Goal: Task Accomplishment & Management: Complete application form

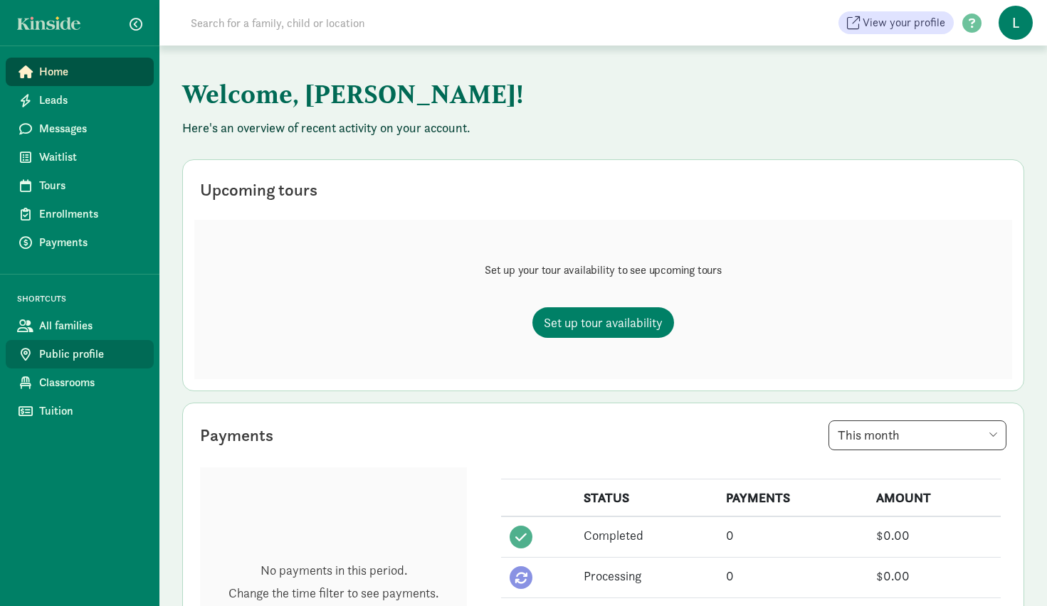
click at [93, 356] on span "Public profile" at bounding box center [90, 354] width 103 height 17
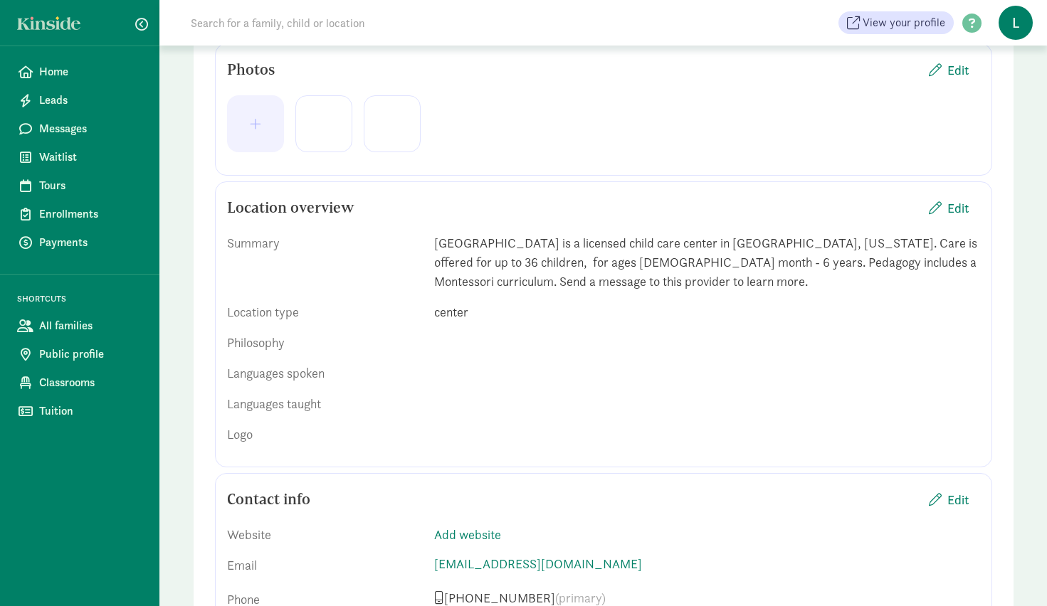
scroll to position [354, 0]
click at [973, 209] on button "Edit" at bounding box center [948, 211] width 63 height 31
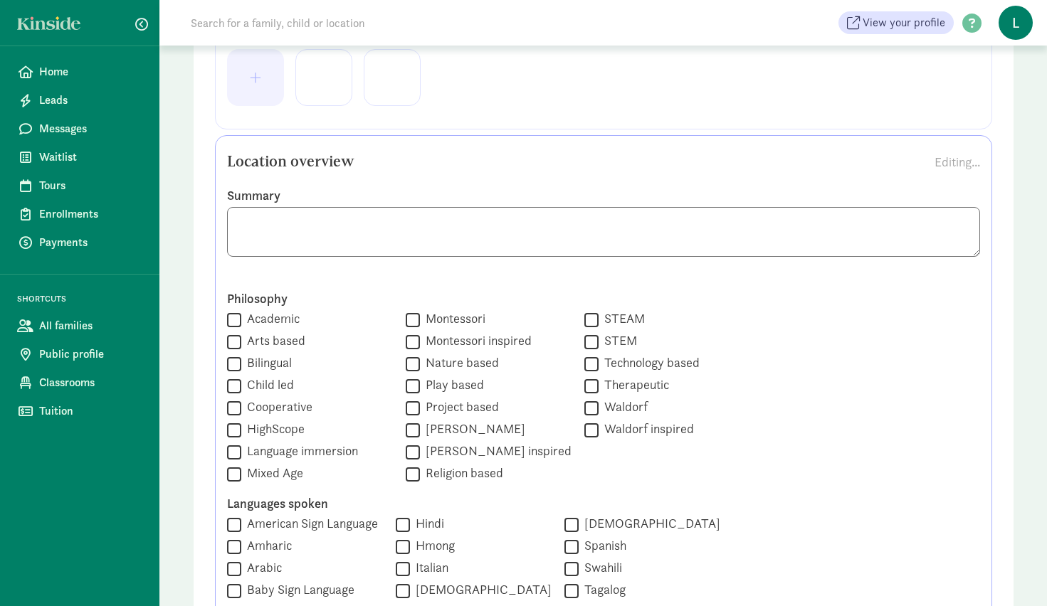
scroll to position [404, 0]
click at [925, 227] on textarea at bounding box center [603, 231] width 753 height 50
click at [903, 243] on textarea at bounding box center [603, 231] width 753 height 50
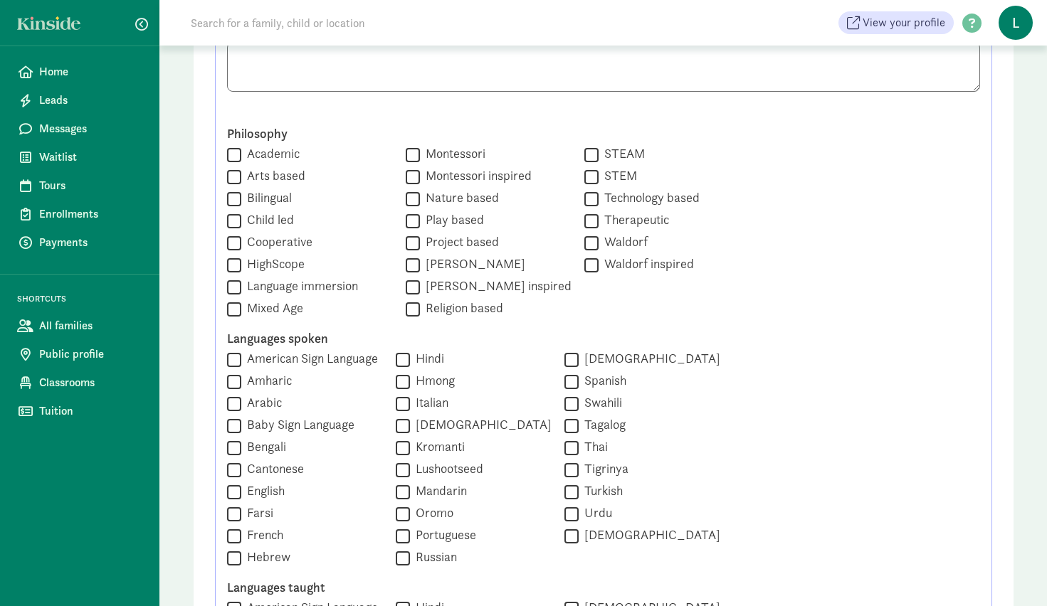
scroll to position [580, 0]
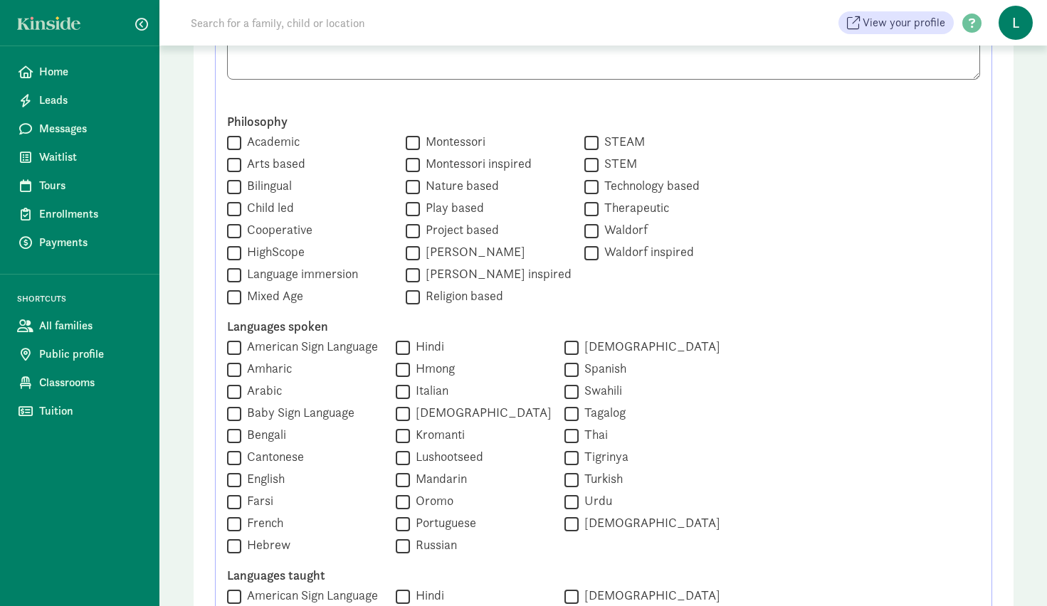
click at [435, 144] on label "Montessori" at bounding box center [452, 141] width 65 height 17
click at [420, 144] on input "Montessori" at bounding box center [413, 142] width 14 height 19
checkbox input "true"
click at [284, 205] on label "Child led" at bounding box center [267, 207] width 53 height 17
click at [241, 205] on input "Child led" at bounding box center [234, 208] width 14 height 19
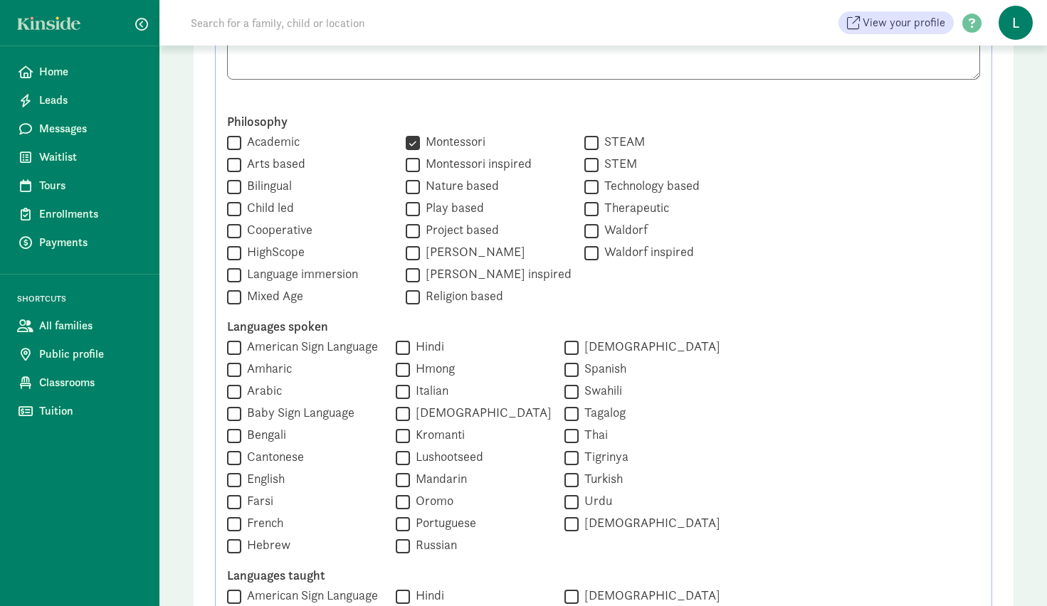
checkbox input "true"
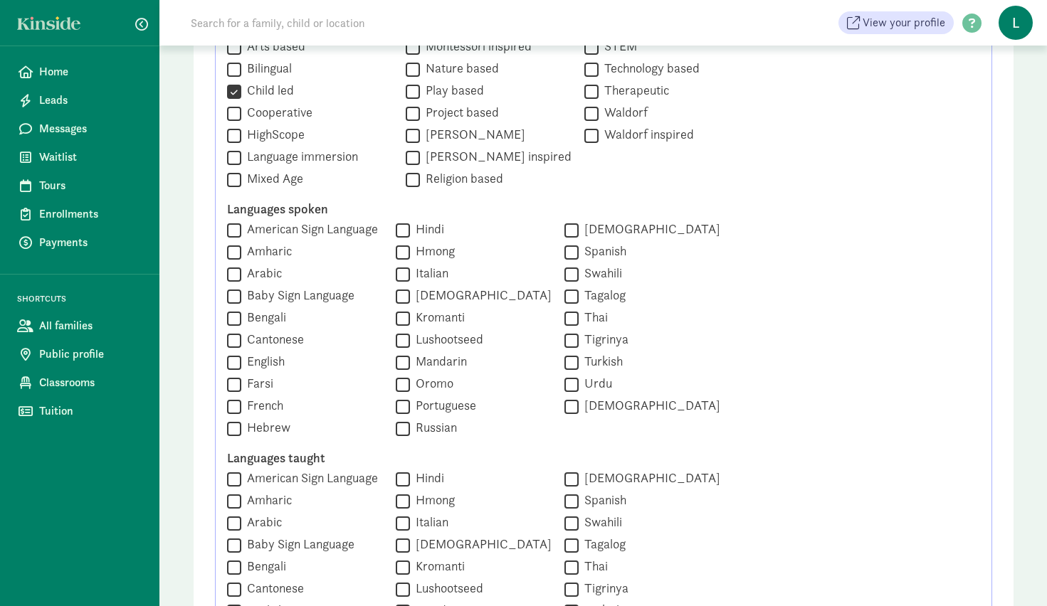
scroll to position [702, 0]
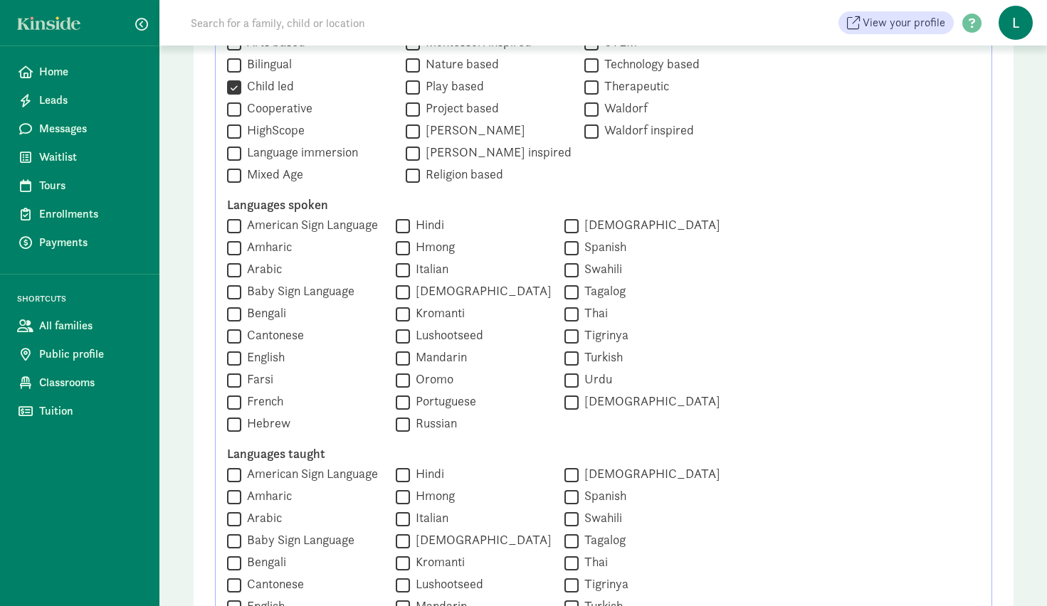
click at [282, 180] on label "Mixed Age" at bounding box center [272, 174] width 62 height 17
click at [241, 180] on input "Mixed Age" at bounding box center [234, 175] width 14 height 19
checkbox input "true"
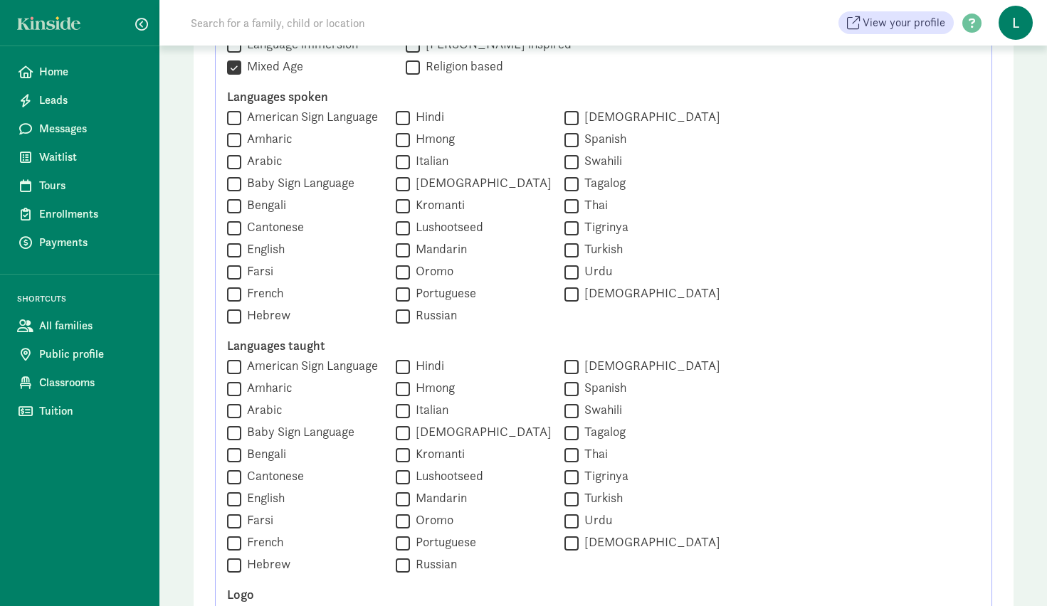
scroll to position [812, 0]
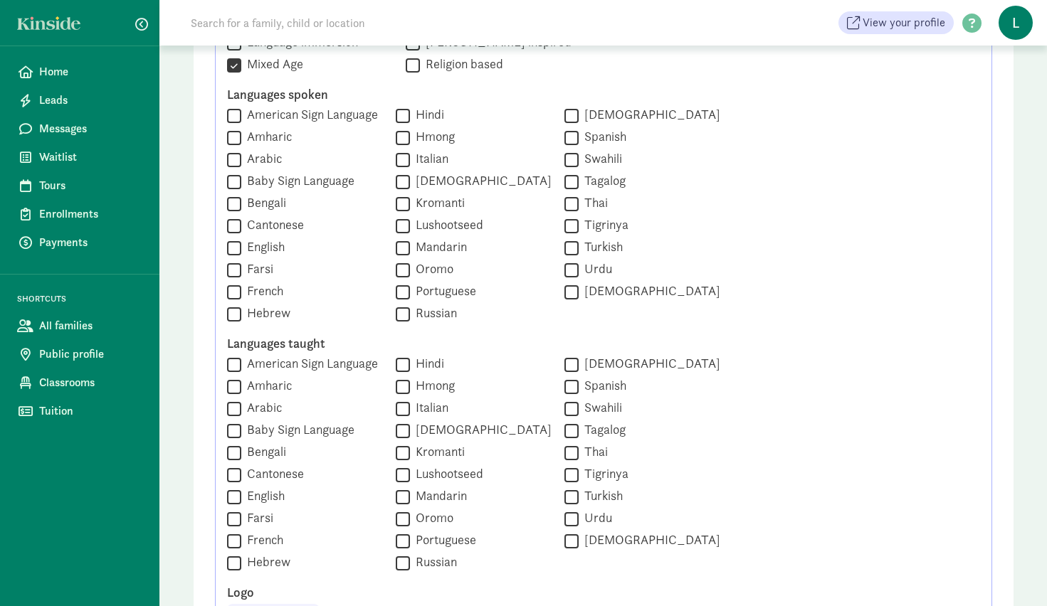
click at [282, 181] on label "Baby Sign Language" at bounding box center [297, 180] width 113 height 17
click at [241, 181] on input "Baby Sign Language" at bounding box center [234, 181] width 14 height 19
click at [282, 181] on label "Baby Sign Language" at bounding box center [297, 180] width 113 height 17
click at [241, 181] on input "Baby Sign Language" at bounding box center [234, 181] width 14 height 19
click at [282, 181] on label "Baby Sign Language" at bounding box center [297, 180] width 113 height 17
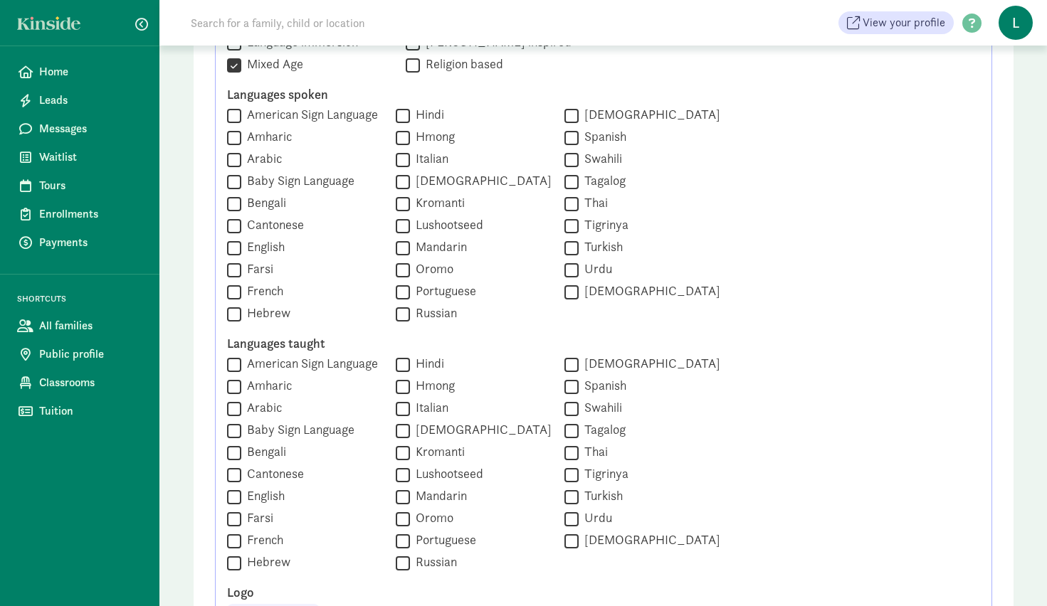
click at [241, 181] on input "Baby Sign Language" at bounding box center [234, 181] width 14 height 19
checkbox input "true"
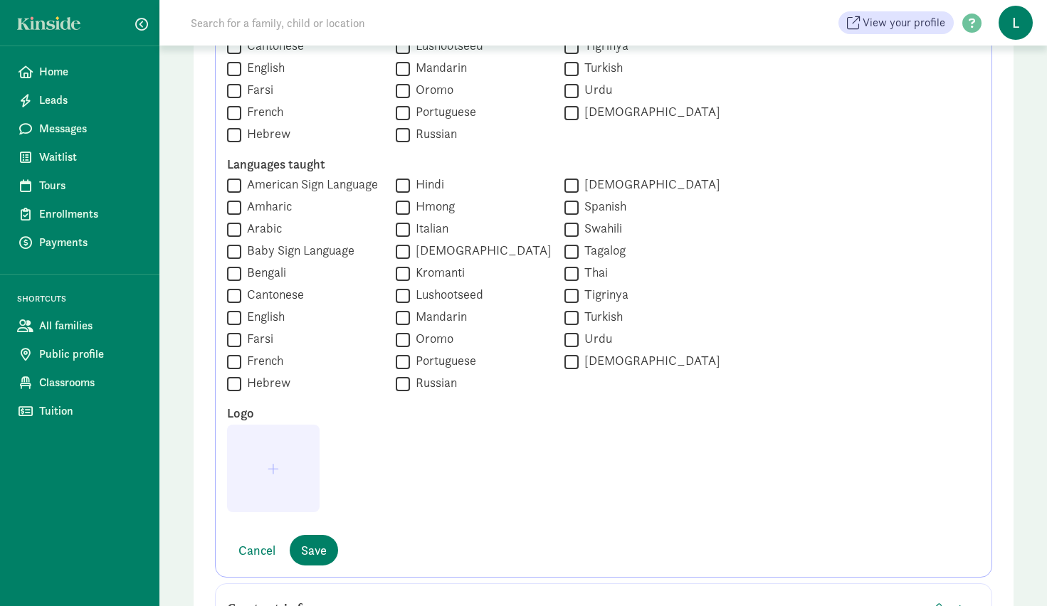
scroll to position [994, 0]
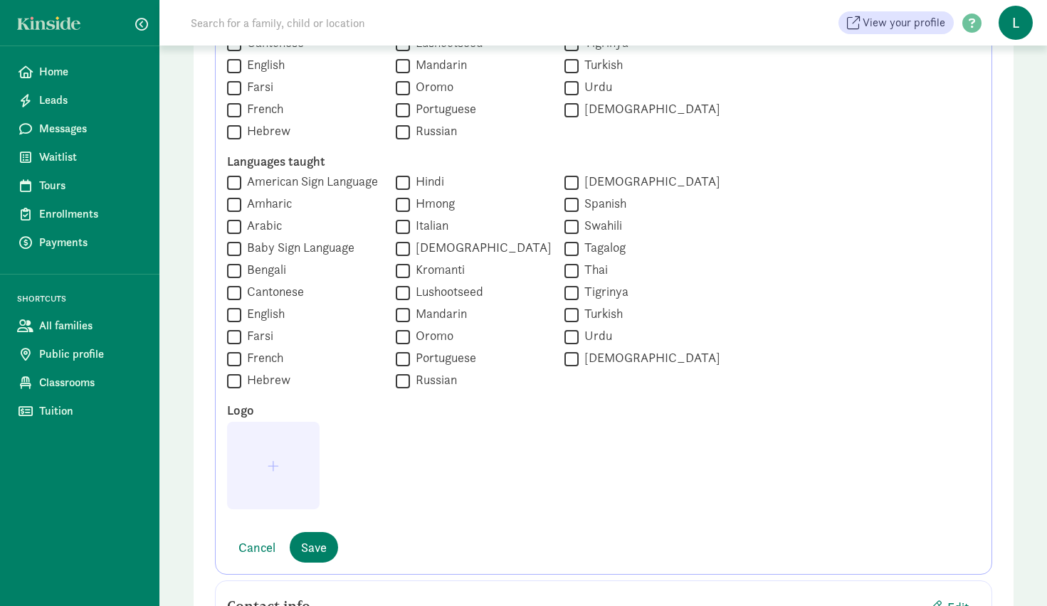
click at [287, 249] on label "Baby Sign Language" at bounding box center [297, 247] width 113 height 17
click at [241, 249] on input "Baby Sign Language" at bounding box center [234, 248] width 14 height 19
checkbox input "true"
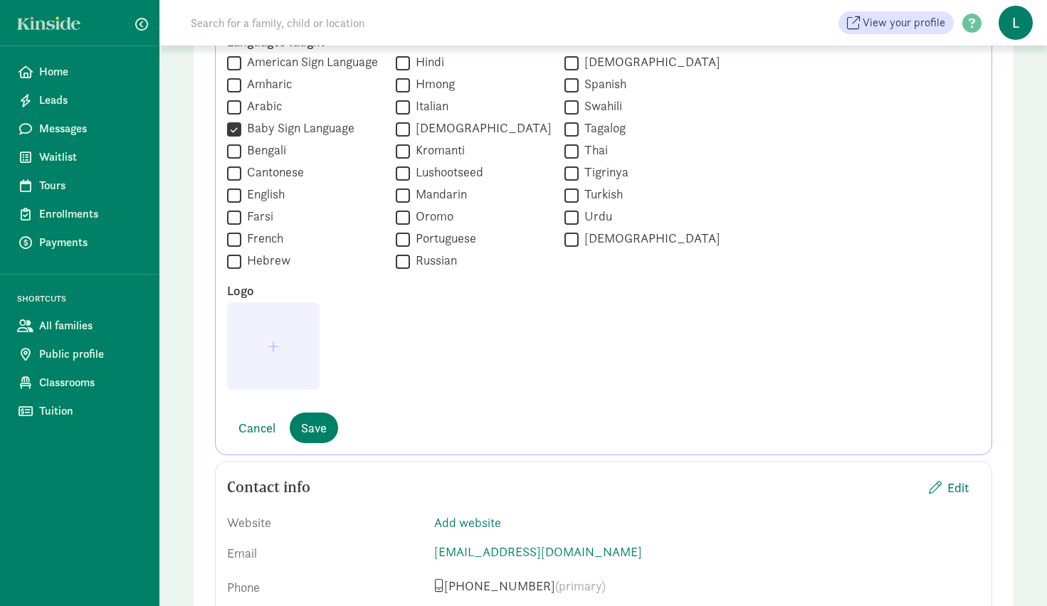
scroll to position [1114, 0]
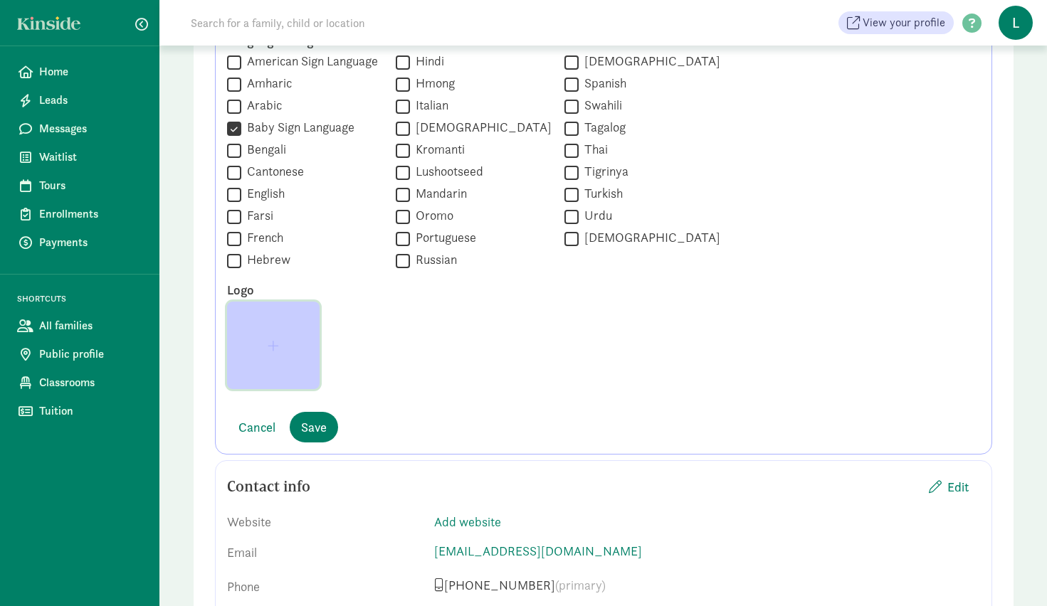
click at [270, 349] on span "button" at bounding box center [273, 345] width 11 height 13
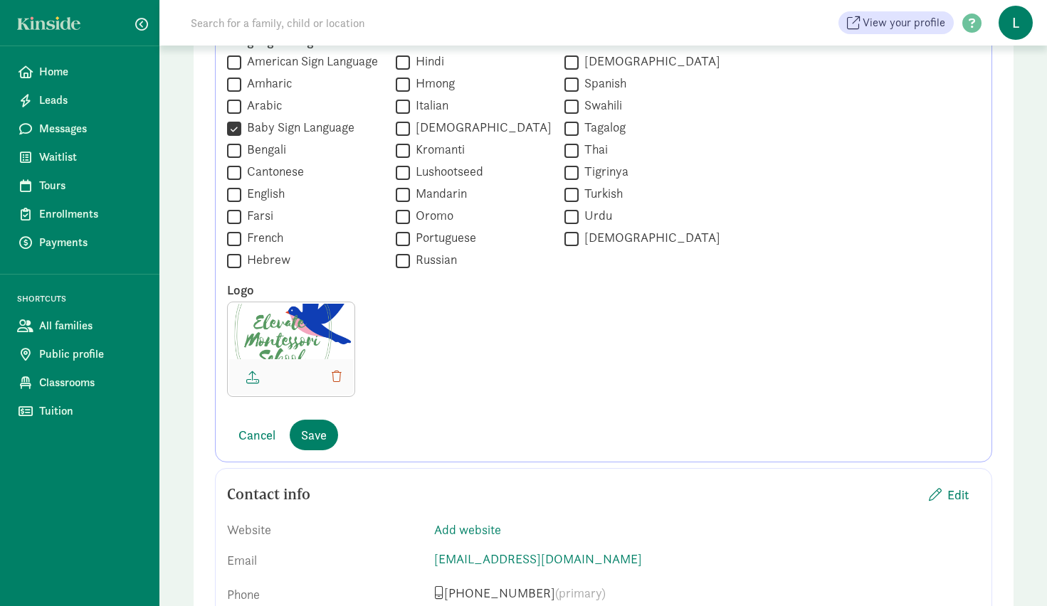
click at [279, 333] on div at bounding box center [291, 332] width 124 height 56
click at [258, 366] on button "button" at bounding box center [255, 377] width 41 height 24
click at [450, 349] on div at bounding box center [603, 355] width 753 height 107
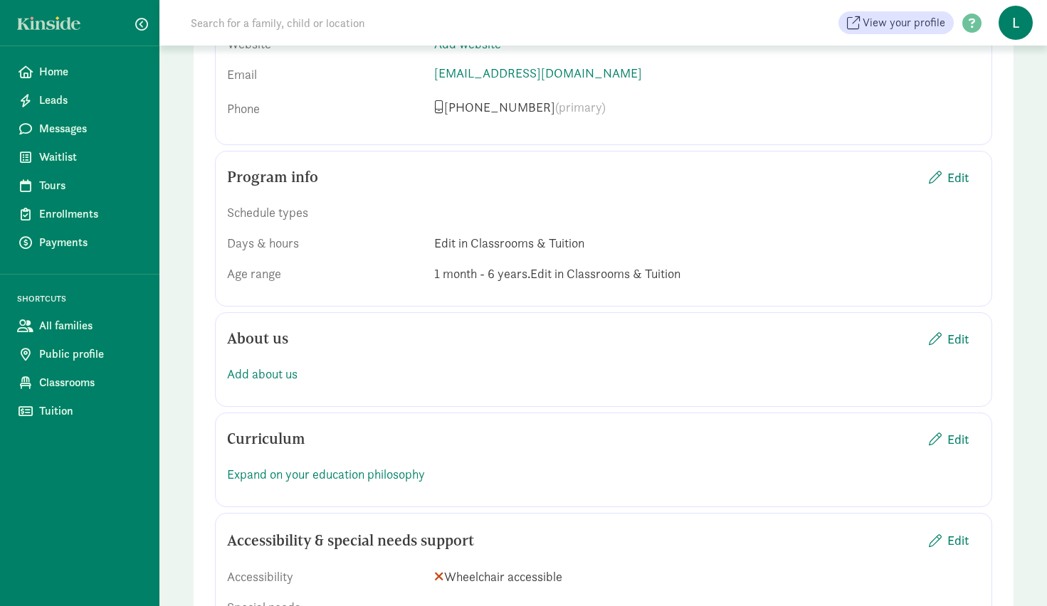
scroll to position [1598, 0]
drag, startPoint x: 925, startPoint y: 164, endPoint x: 925, endPoint y: 174, distance: 10.0
click at [925, 315] on div "Program info Edit Schedule types Days & hours Edit in Classrooms & Tuition Age …" at bounding box center [603, 362] width 777 height 95
click at [945, 176] on span "Edit" at bounding box center [949, 179] width 40 height 19
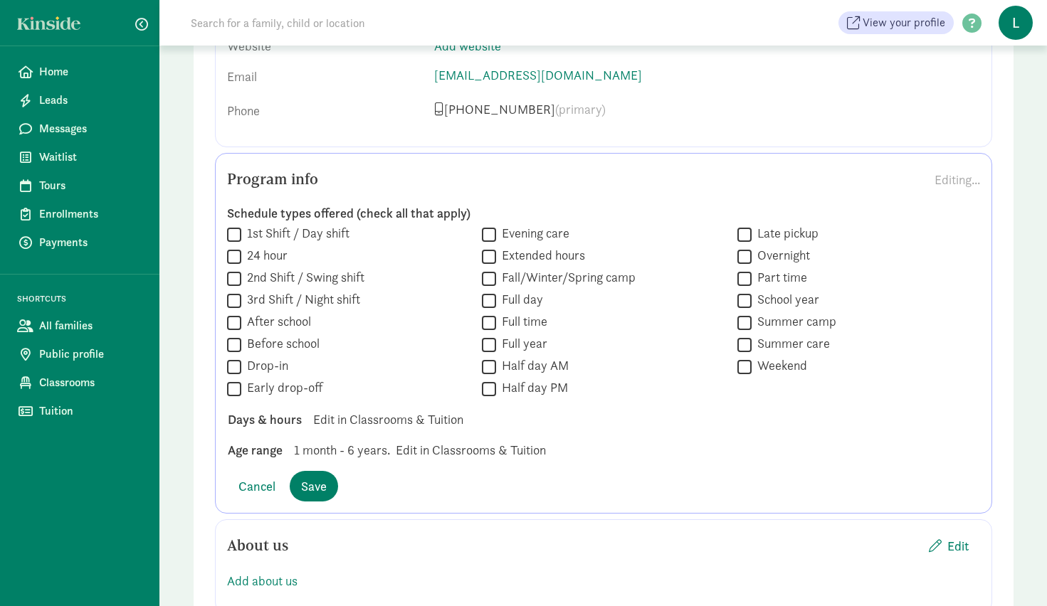
click at [526, 342] on label "Full year" at bounding box center [521, 343] width 51 height 17
click at [496, 342] on input "Full year" at bounding box center [489, 344] width 14 height 19
checkbox input "true"
click at [547, 257] on label "Extended hours" at bounding box center [540, 255] width 89 height 17
click at [496, 257] on input "Extended hours" at bounding box center [489, 256] width 14 height 19
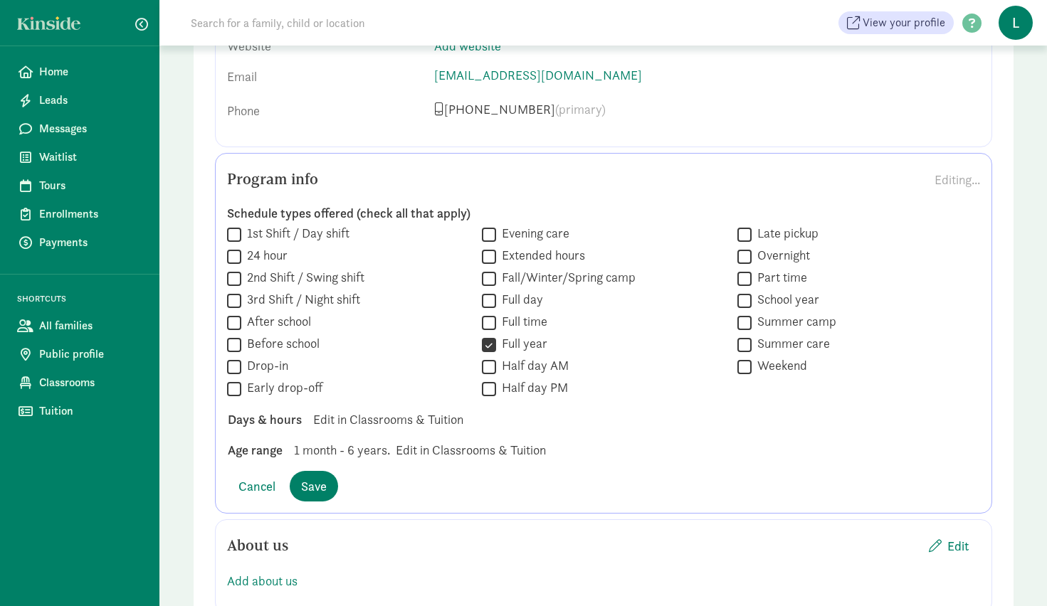
checkbox input "true"
click at [532, 305] on label "Full day" at bounding box center [519, 299] width 47 height 17
click at [496, 305] on input "Full day" at bounding box center [489, 300] width 14 height 19
checkbox input "true"
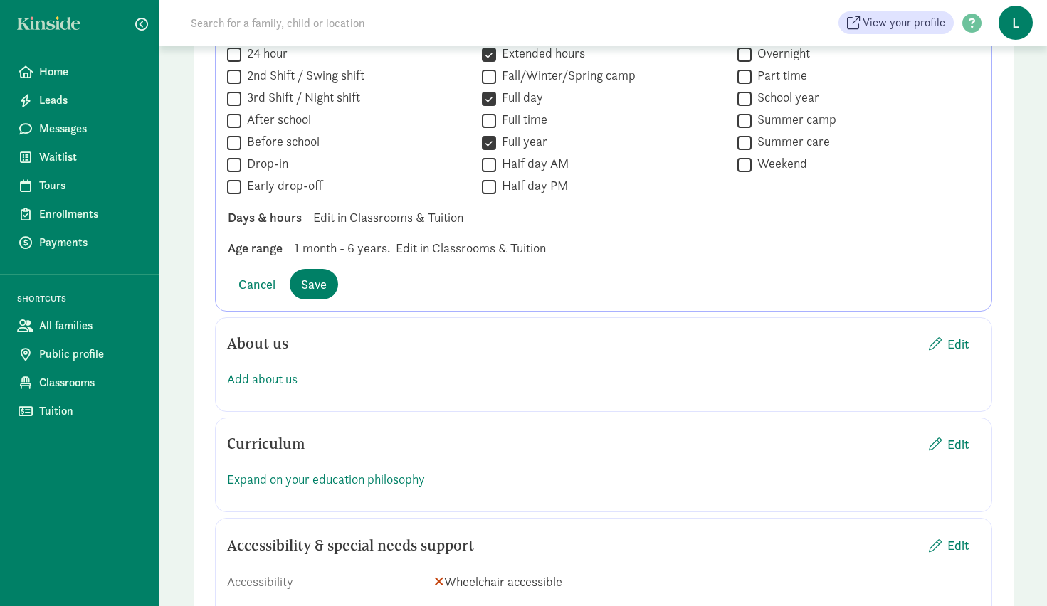
scroll to position [1801, 0]
click at [307, 275] on span "Save" at bounding box center [314, 283] width 26 height 19
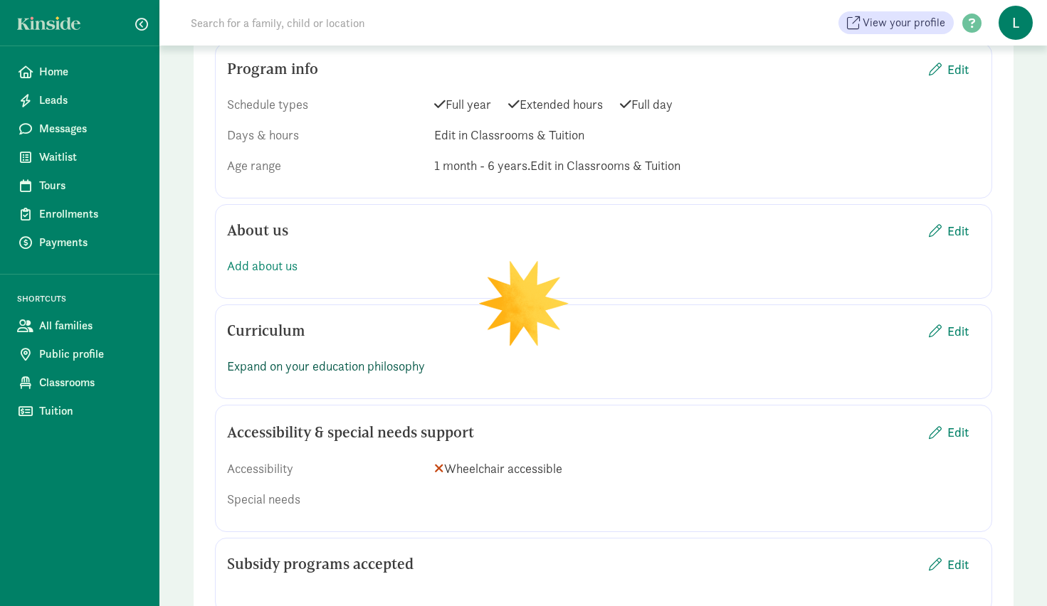
scroll to position [1705, 0]
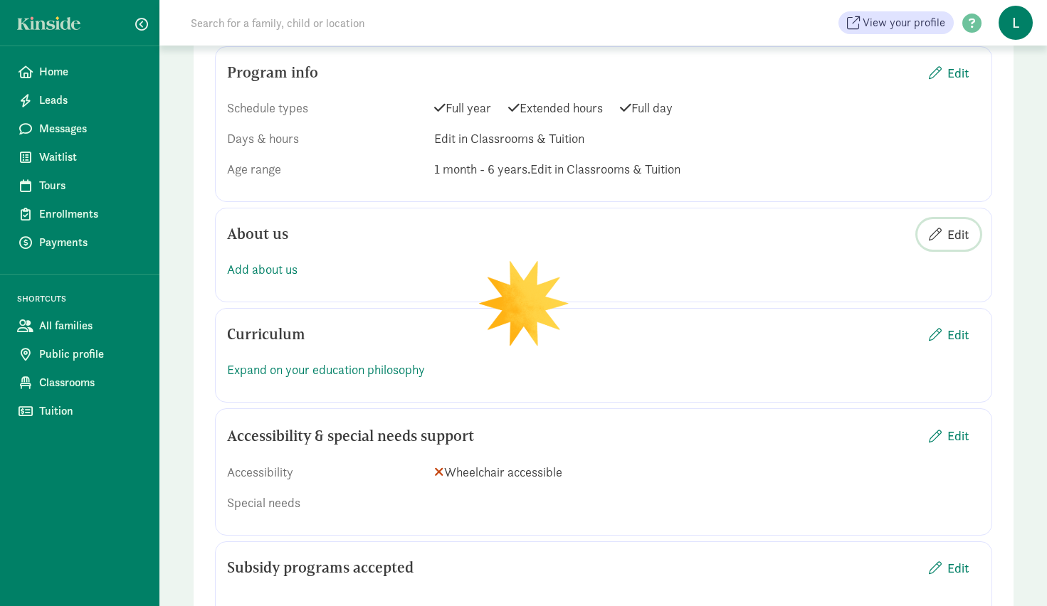
click at [944, 237] on span "Edit" at bounding box center [949, 234] width 40 height 19
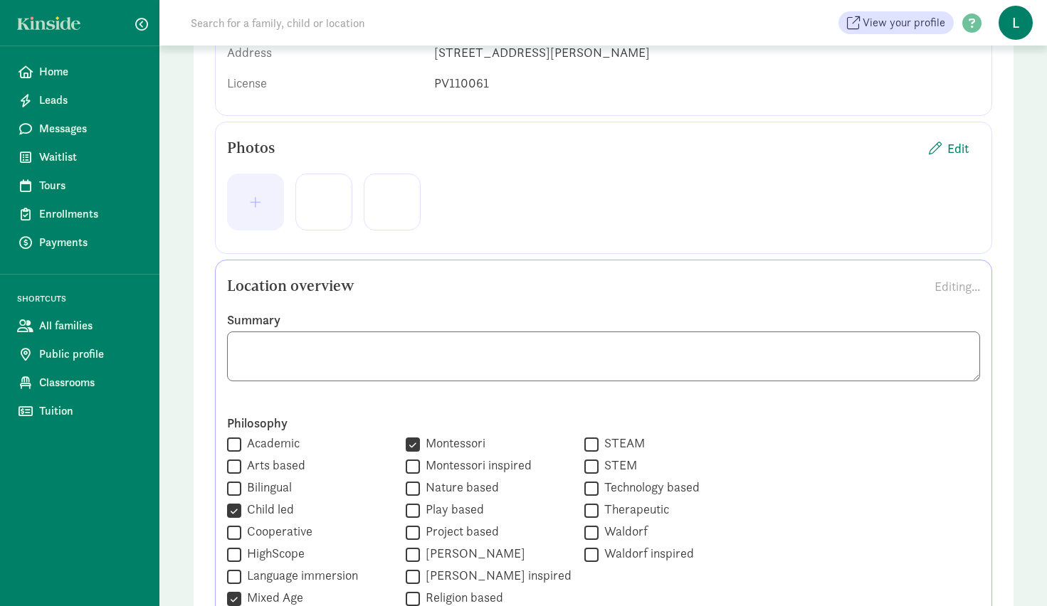
scroll to position [265, 0]
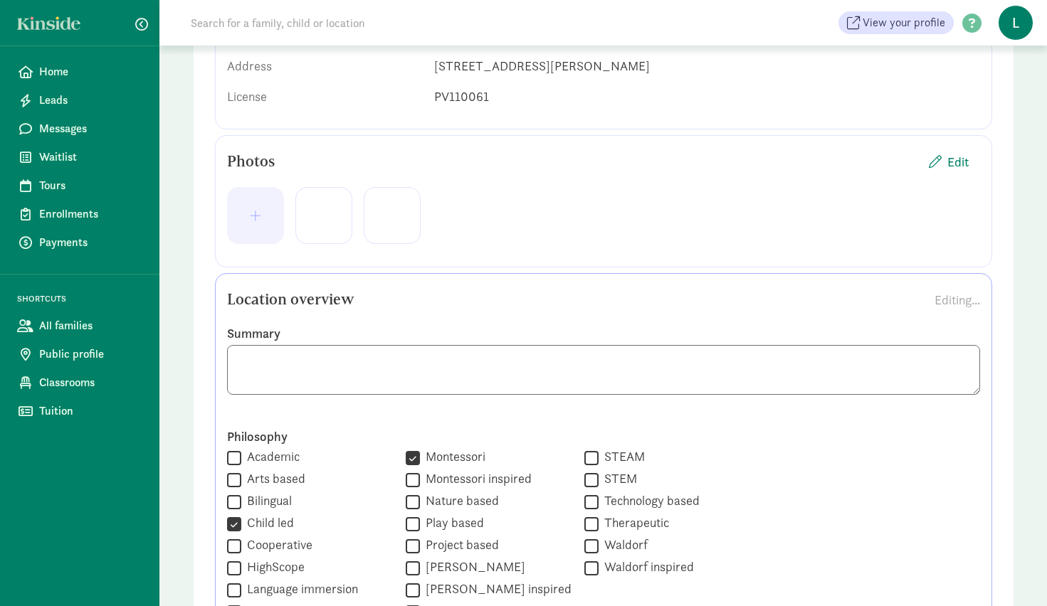
click at [335, 358] on textarea at bounding box center [603, 370] width 753 height 50
paste textarea "A more beautiful world begins with the way we treat each other and our environm…"
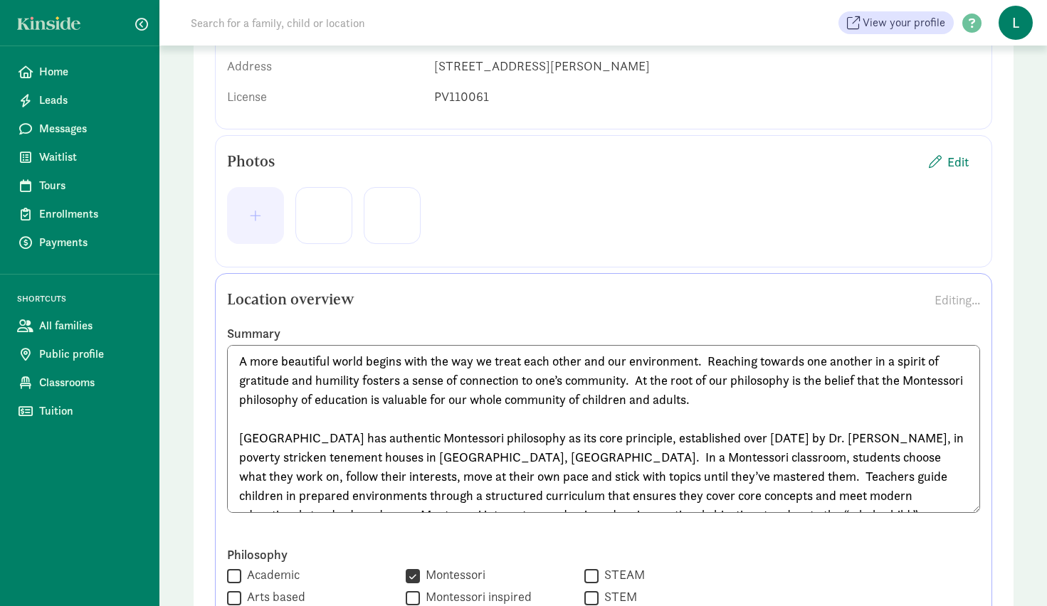
scroll to position [11, 0]
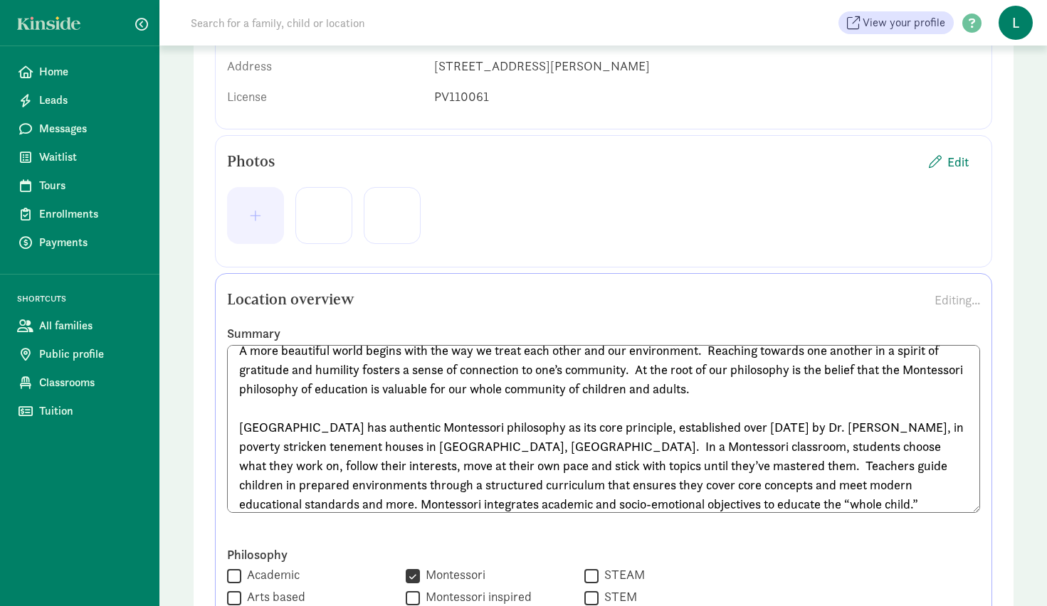
drag, startPoint x: 589, startPoint y: 450, endPoint x: 233, endPoint y: 428, distance: 357.2
click at [233, 428] on textarea "A more beautiful world begins with the way we treat each other and our environm…" at bounding box center [603, 429] width 753 height 168
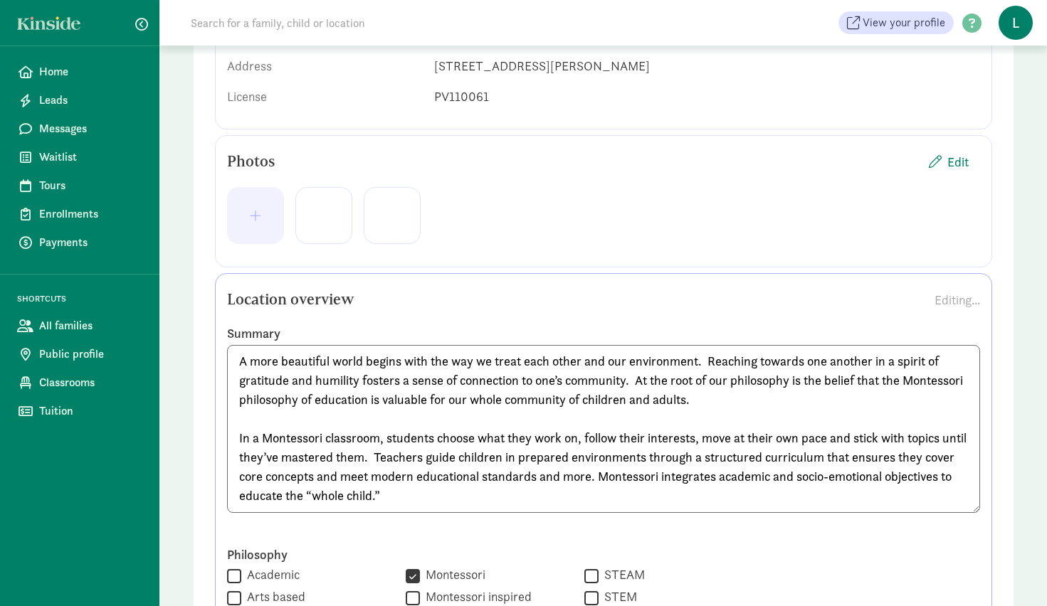
scroll to position [0, 0]
click at [473, 496] on textarea "A more beautiful world begins with the way we treat each other and our environm…" at bounding box center [603, 427] width 753 height 165
paste textarea "Each classroom is carefully planned to encourage your child to fulfill their po…"
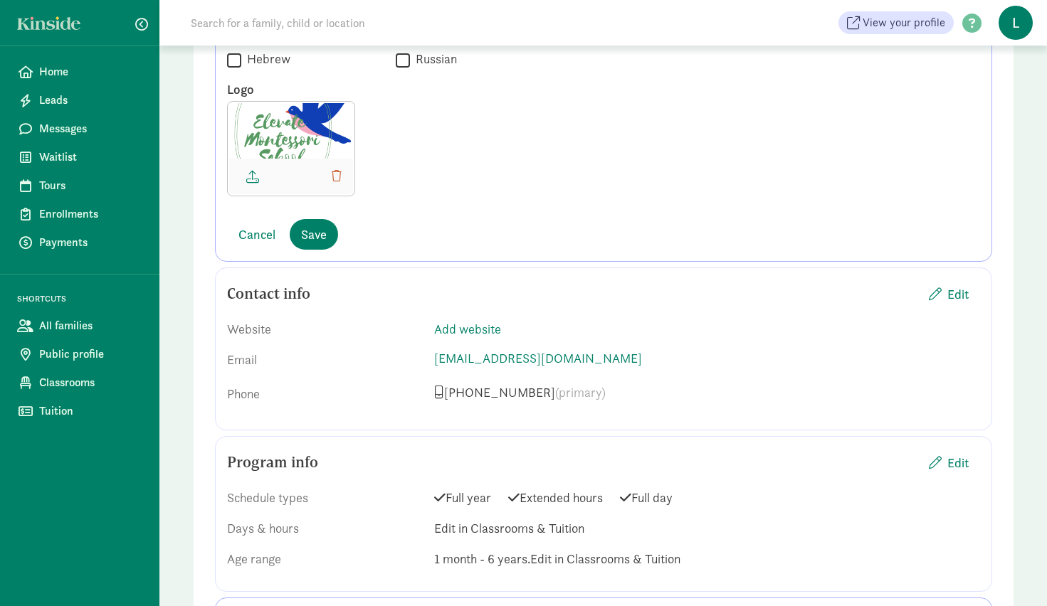
scroll to position [1454, 0]
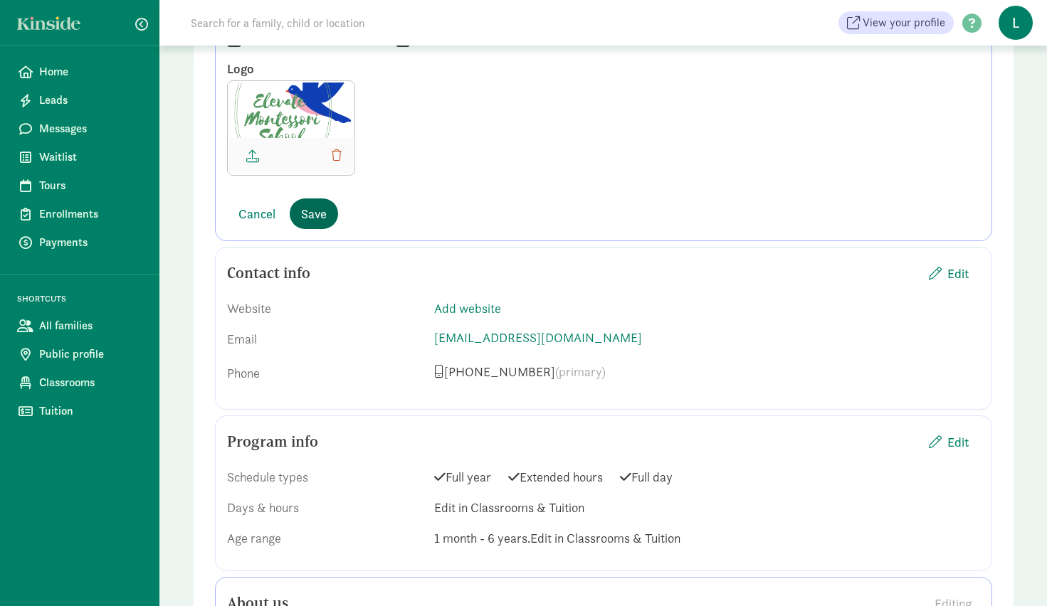
type textarea "A more beautiful world begins with the way we treat each other and our environm…"
click at [302, 218] on span "Save" at bounding box center [314, 213] width 26 height 19
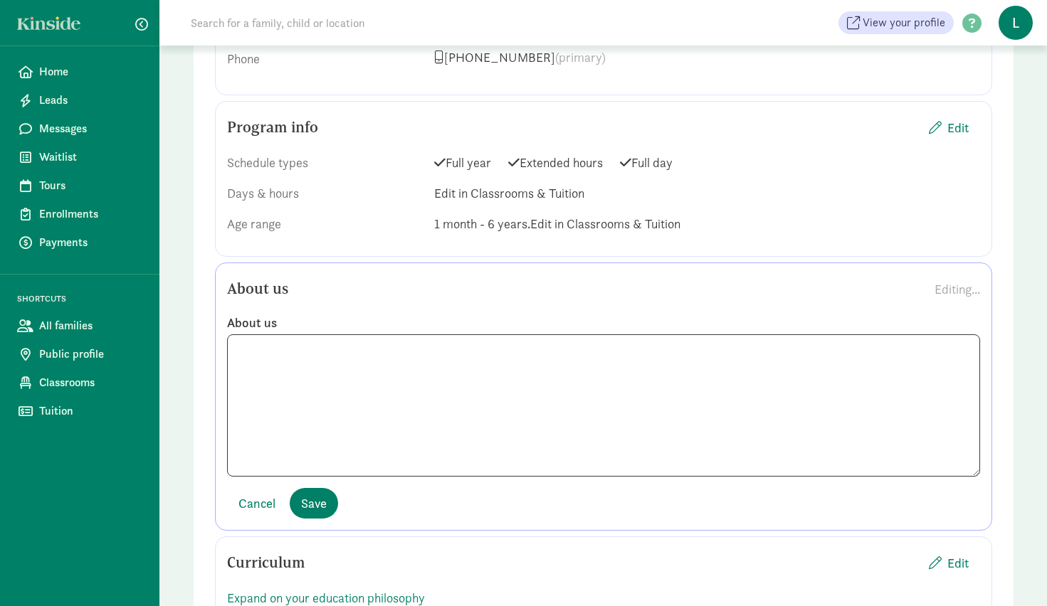
scroll to position [1181, 0]
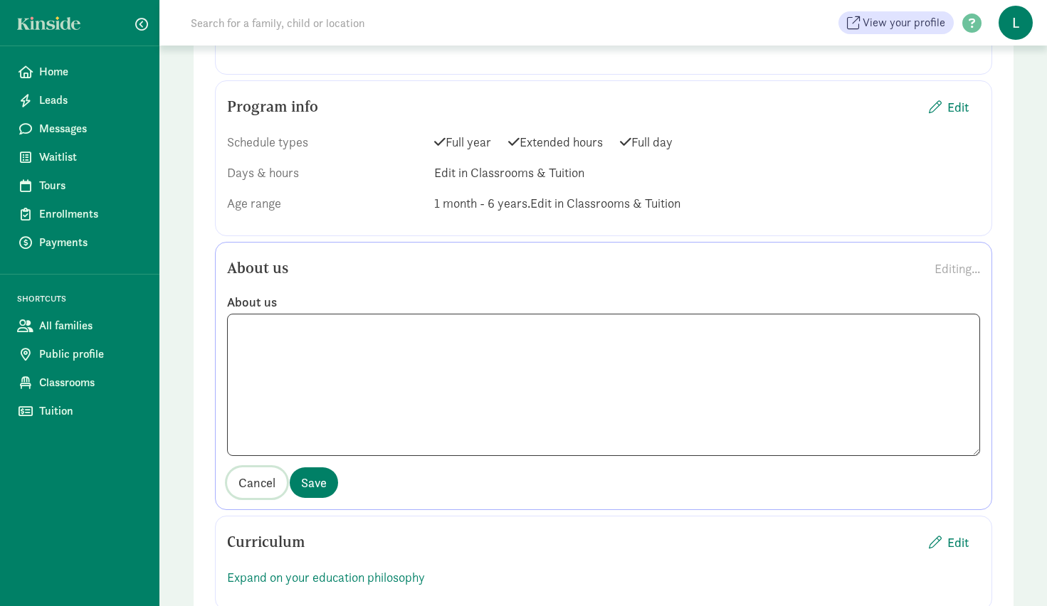
click at [261, 475] on span "Cancel" at bounding box center [256, 482] width 37 height 19
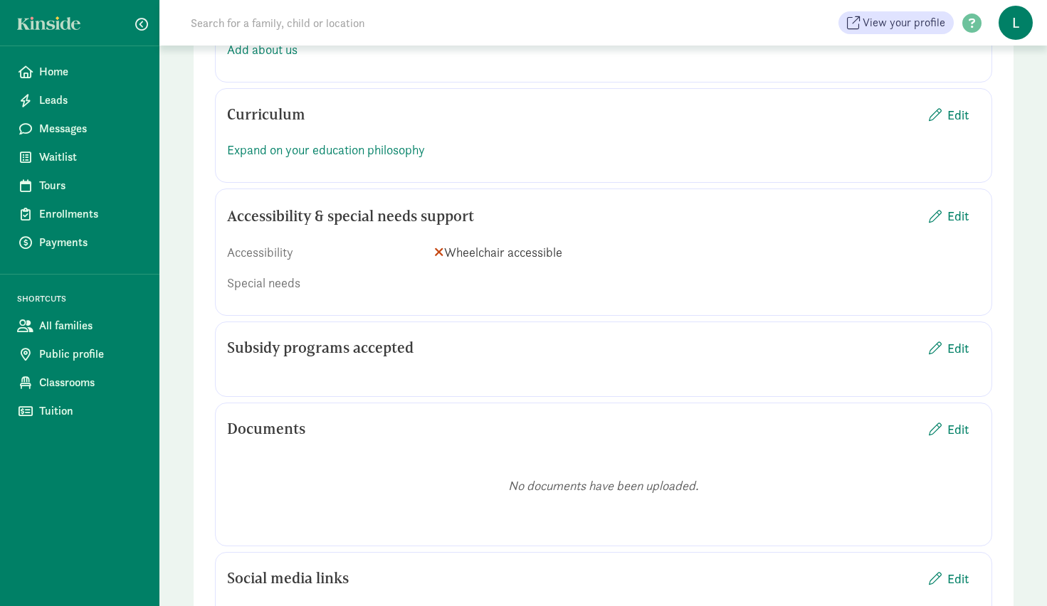
scroll to position [1440, 0]
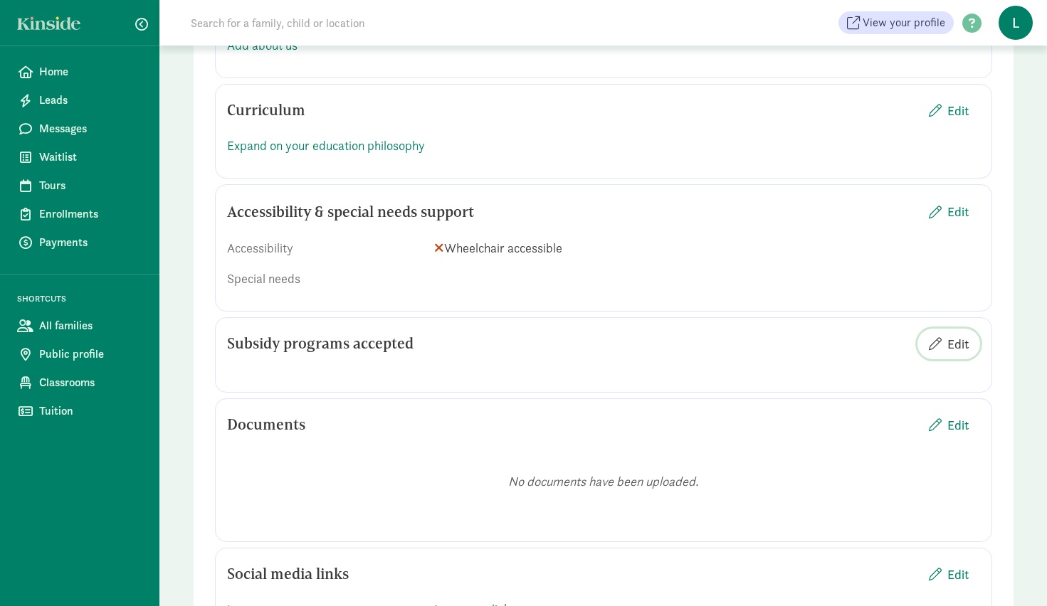
click at [954, 344] on span "Edit" at bounding box center [957, 343] width 21 height 19
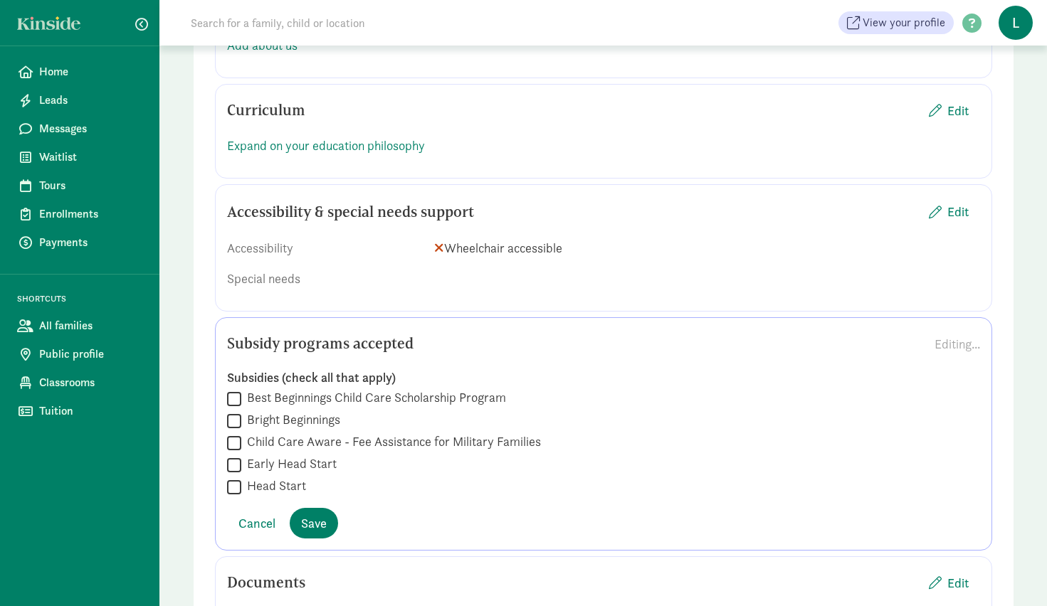
click at [487, 396] on label "Best Beginnings Child Care Scholarship Program" at bounding box center [373, 397] width 265 height 17
click at [241, 396] on input "Best Beginnings Child Care Scholarship Program" at bounding box center [234, 398] width 14 height 19
checkbox input "true"
click at [303, 520] on span "Save" at bounding box center [314, 523] width 26 height 19
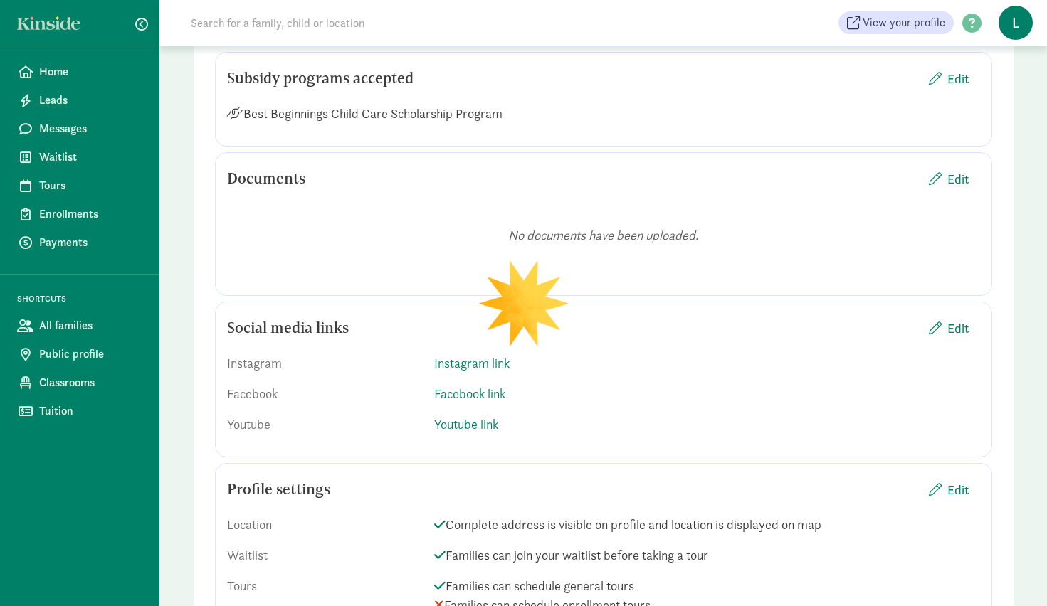
scroll to position [1707, 0]
click at [950, 322] on span "Edit" at bounding box center [957, 326] width 21 height 19
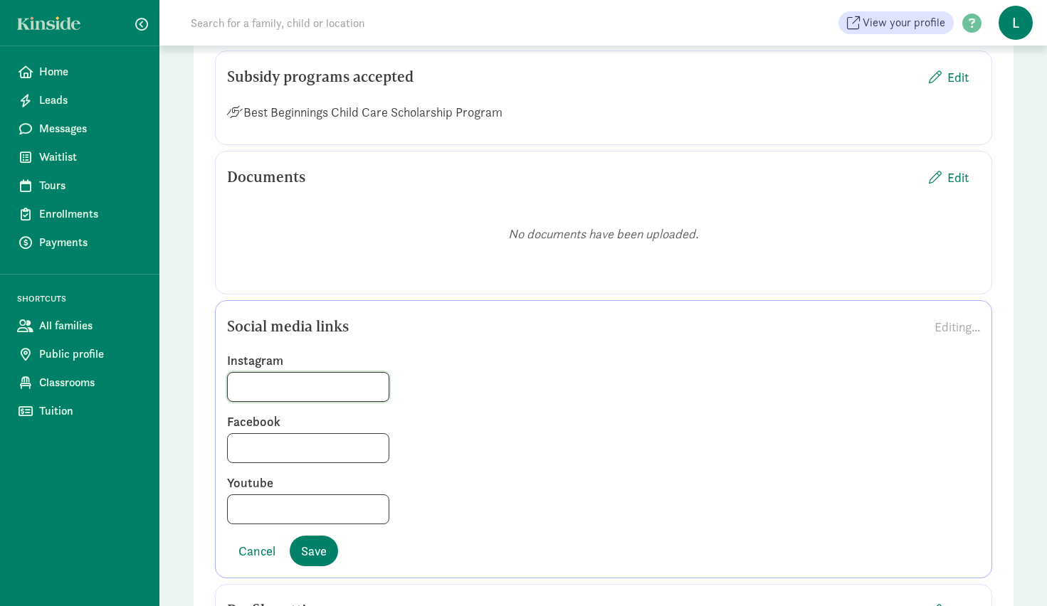
click at [340, 391] on input at bounding box center [308, 387] width 161 height 28
paste input "https://www.instagram.com/elevate.montessori/"
type input "https://www.instagram.com/elevate.montessori/"
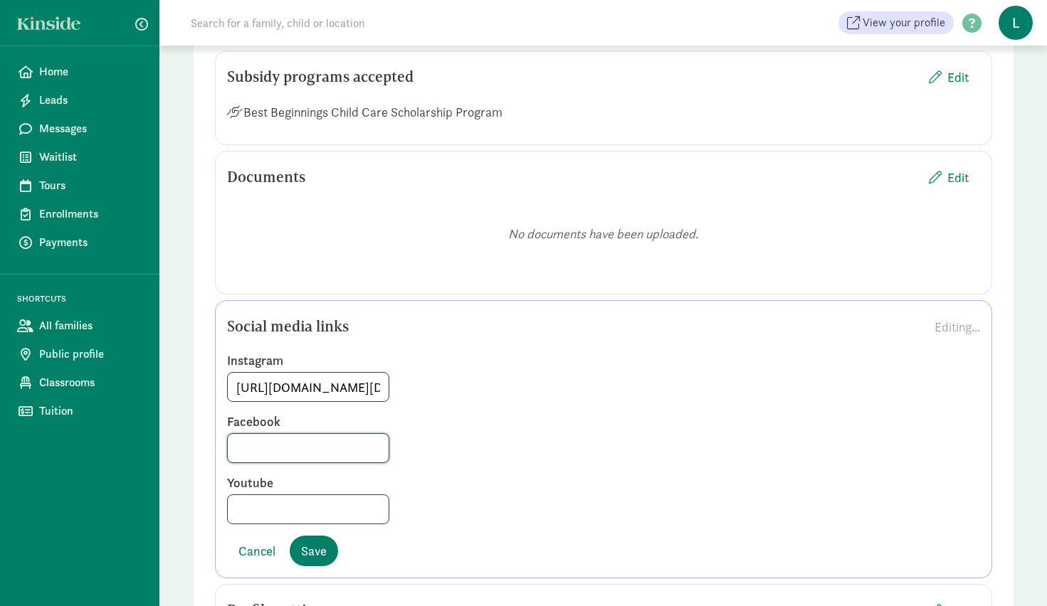
click at [312, 451] on input at bounding box center [308, 448] width 161 height 28
paste input "facebook.com/elevate.montessori"
type input "facebook.com/elevate.montessori"
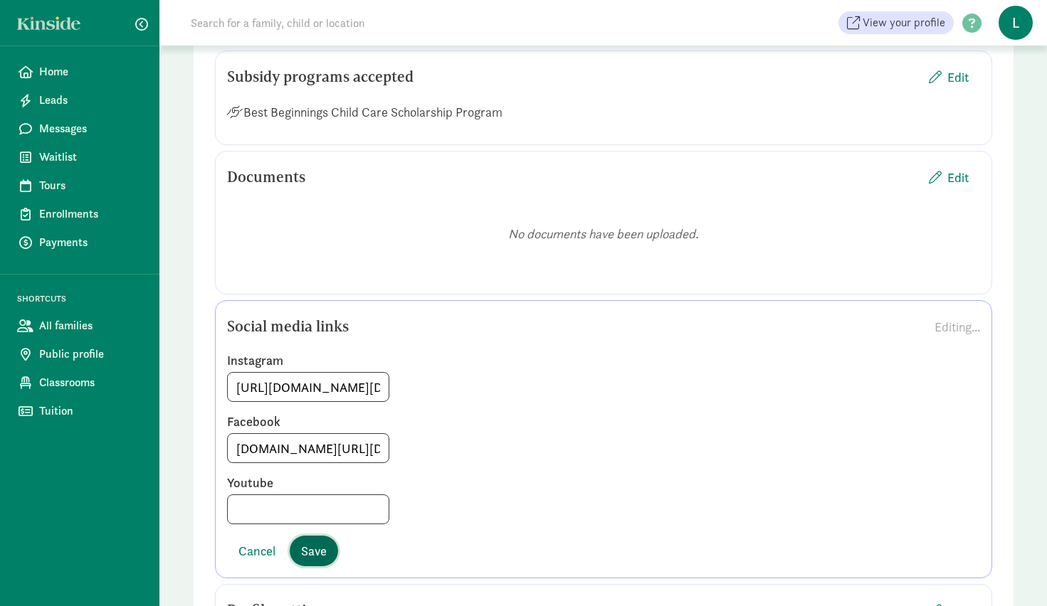
click at [321, 547] on span "Save" at bounding box center [314, 551] width 26 height 19
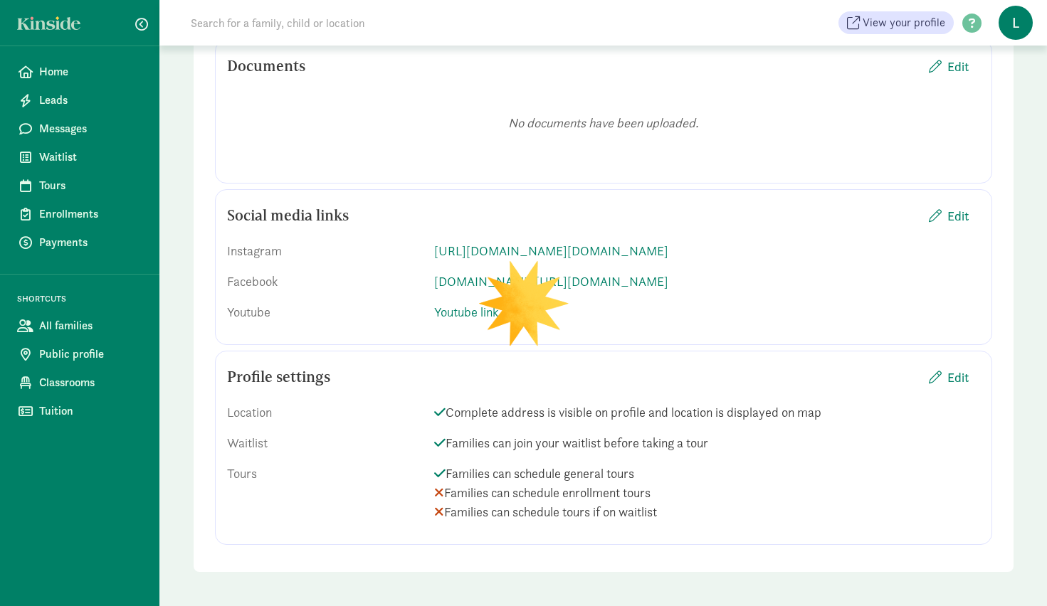
scroll to position [1822, 0]
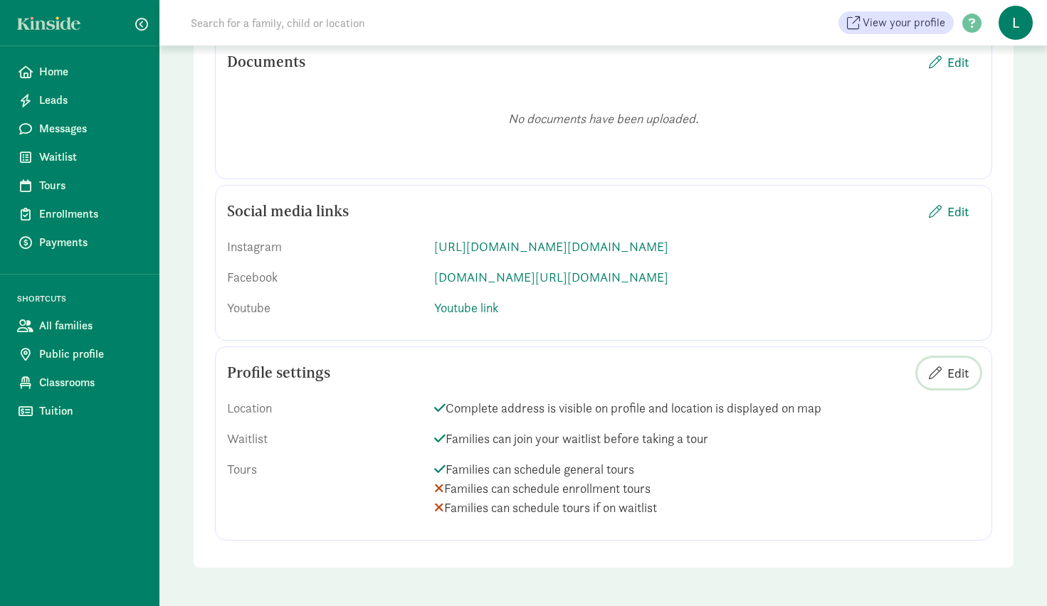
click at [958, 376] on span "Edit" at bounding box center [957, 373] width 21 height 19
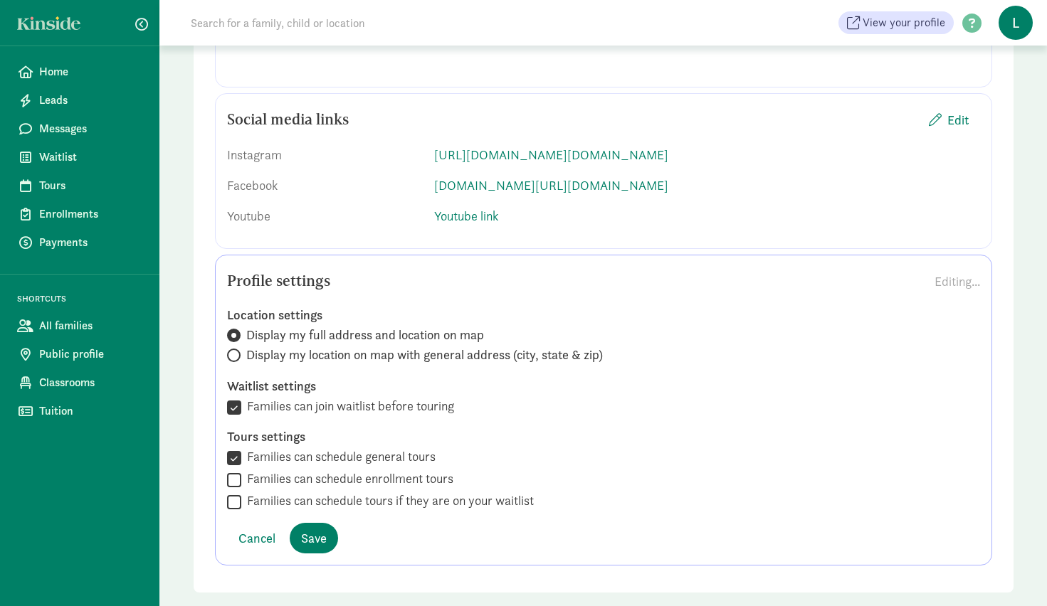
scroll to position [1939, 0]
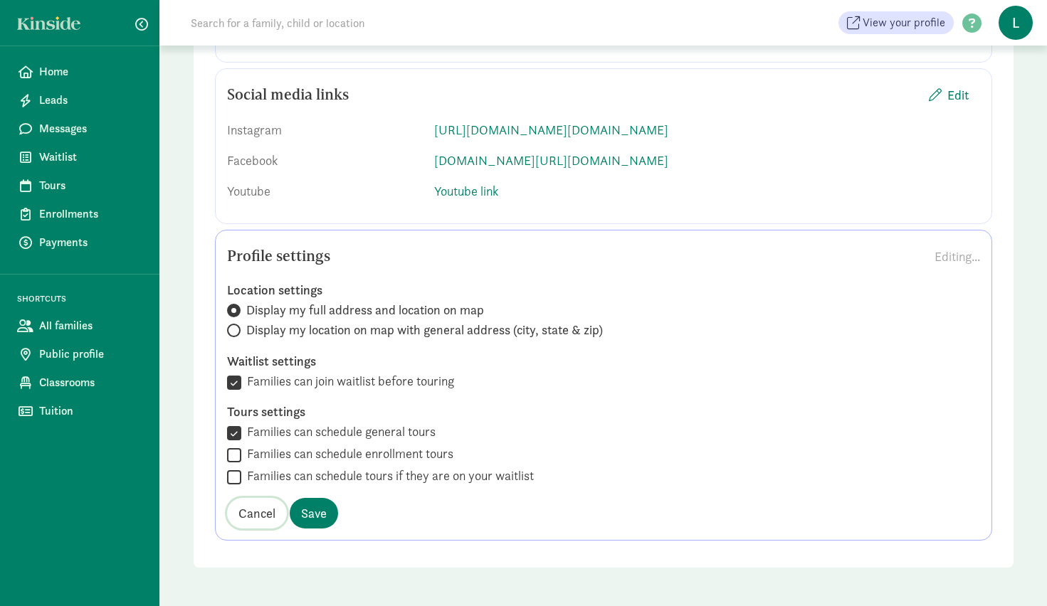
click at [261, 521] on span "Cancel" at bounding box center [256, 513] width 37 height 19
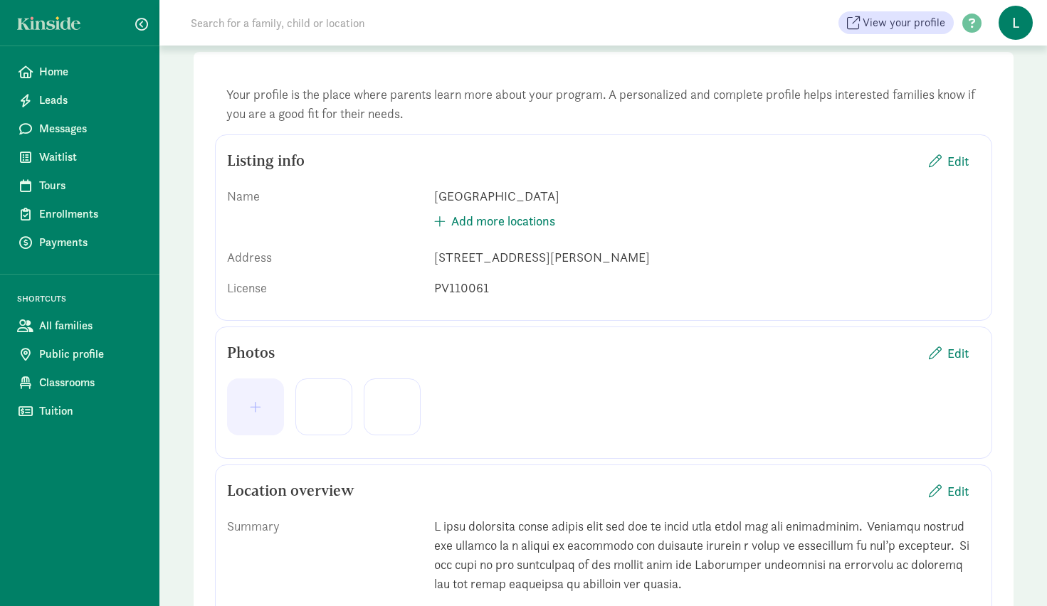
scroll to position [0, 0]
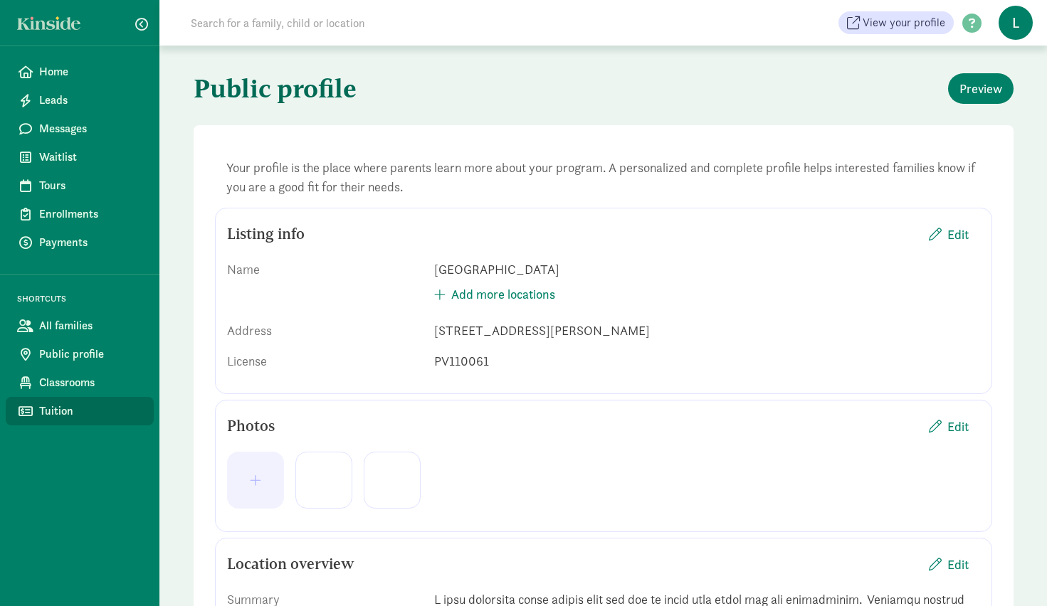
click at [84, 411] on span "Tuition" at bounding box center [90, 411] width 103 height 17
click at [991, 93] on span "Preview" at bounding box center [980, 88] width 43 height 19
click at [250, 482] on span "button" at bounding box center [255, 480] width 11 height 13
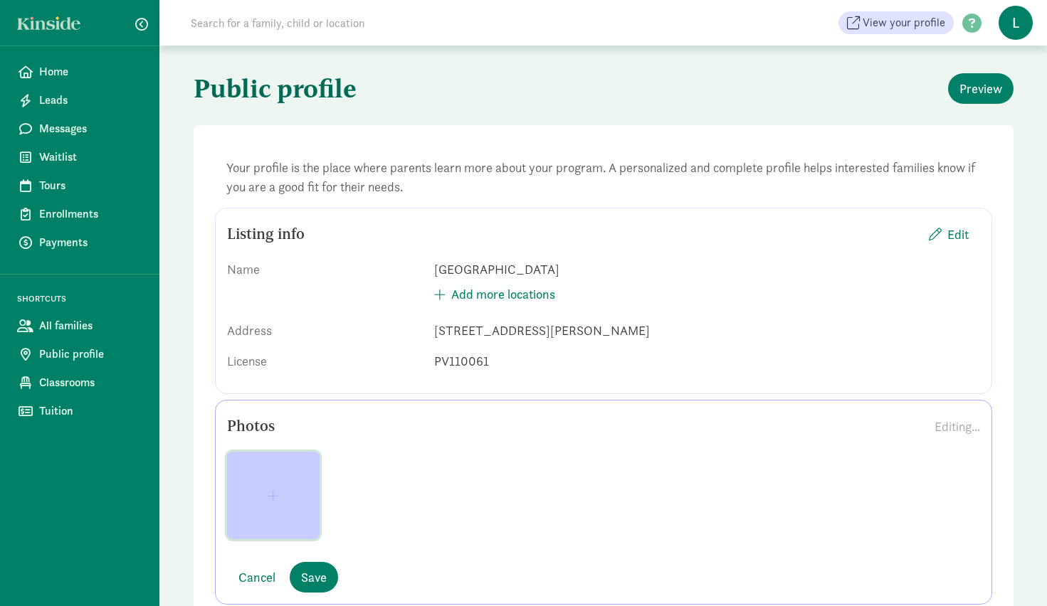
click at [285, 500] on span "button" at bounding box center [273, 496] width 70 height 13
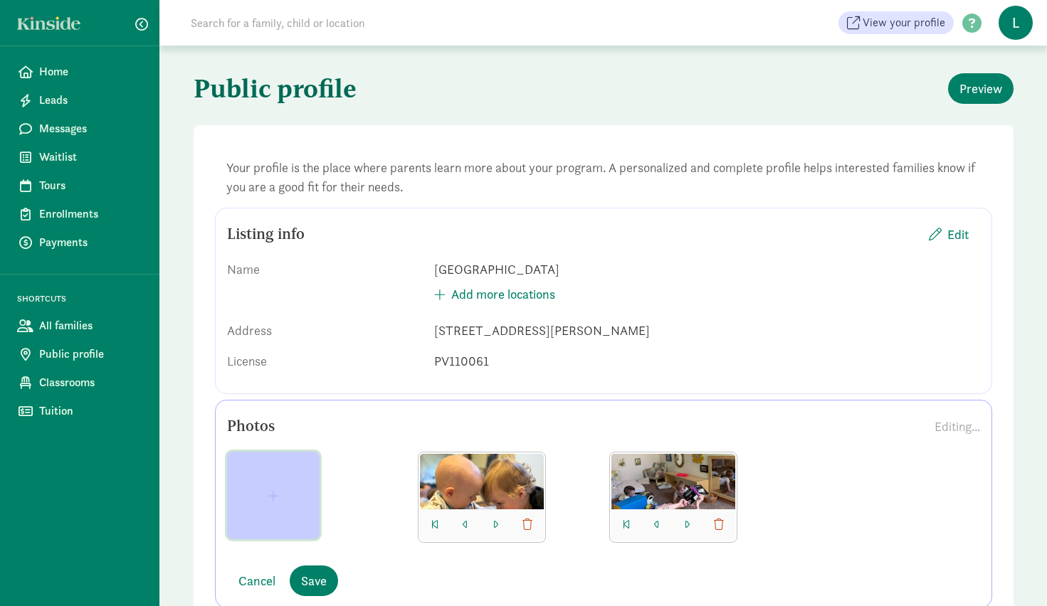
click at [283, 515] on button "button" at bounding box center [273, 496] width 93 height 88
